Goal: Task Accomplishment & Management: Use online tool/utility

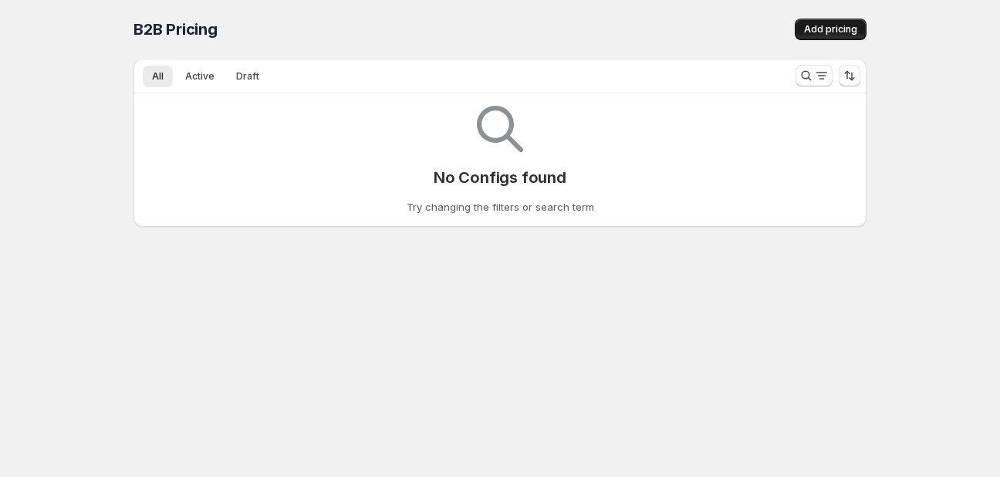
click at [820, 25] on span "Add pricing" at bounding box center [830, 29] width 53 height 12
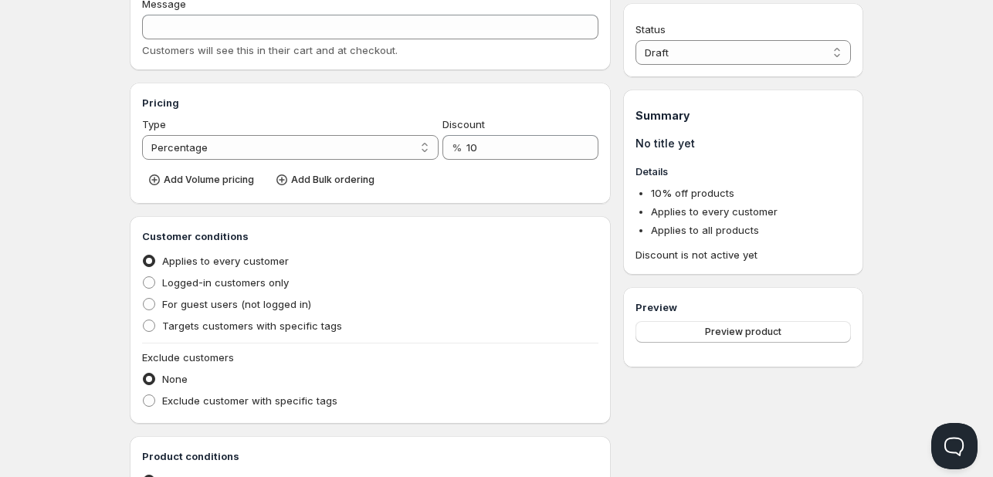
scroll to position [154, 0]
